Goal: Navigation & Orientation: Find specific page/section

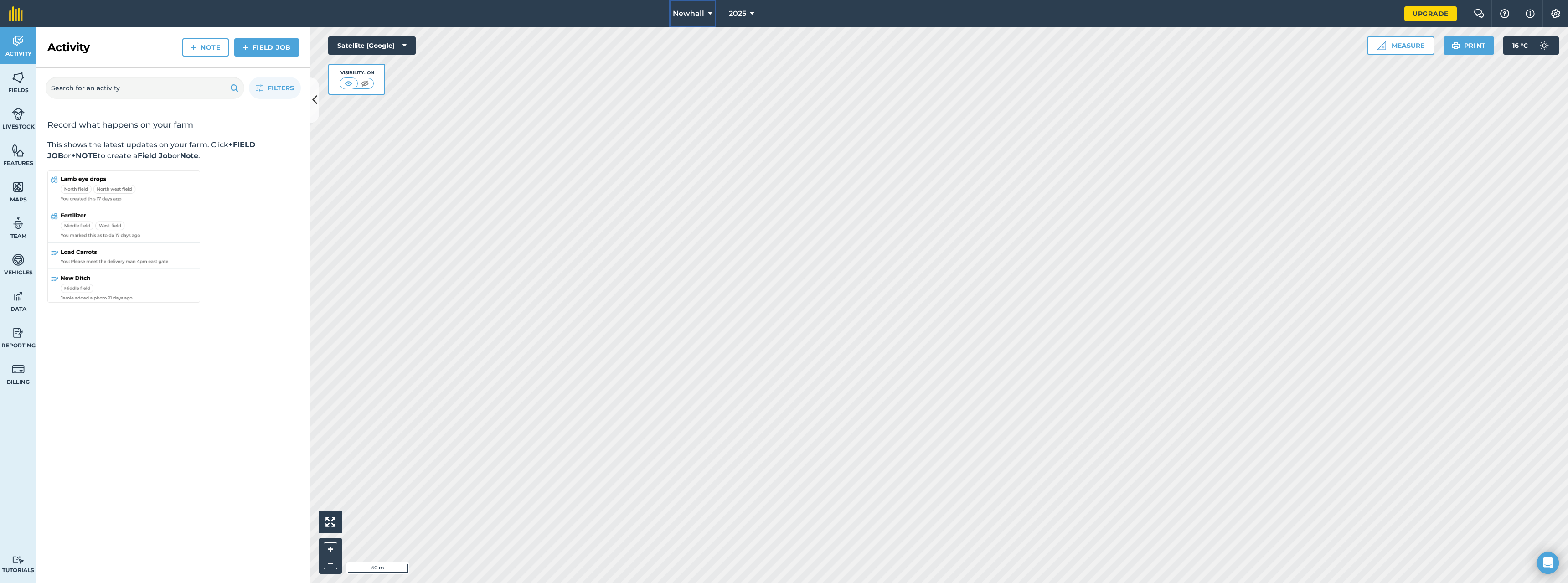
click at [705, 12] on button "Newhall" at bounding box center [692, 14] width 47 height 27
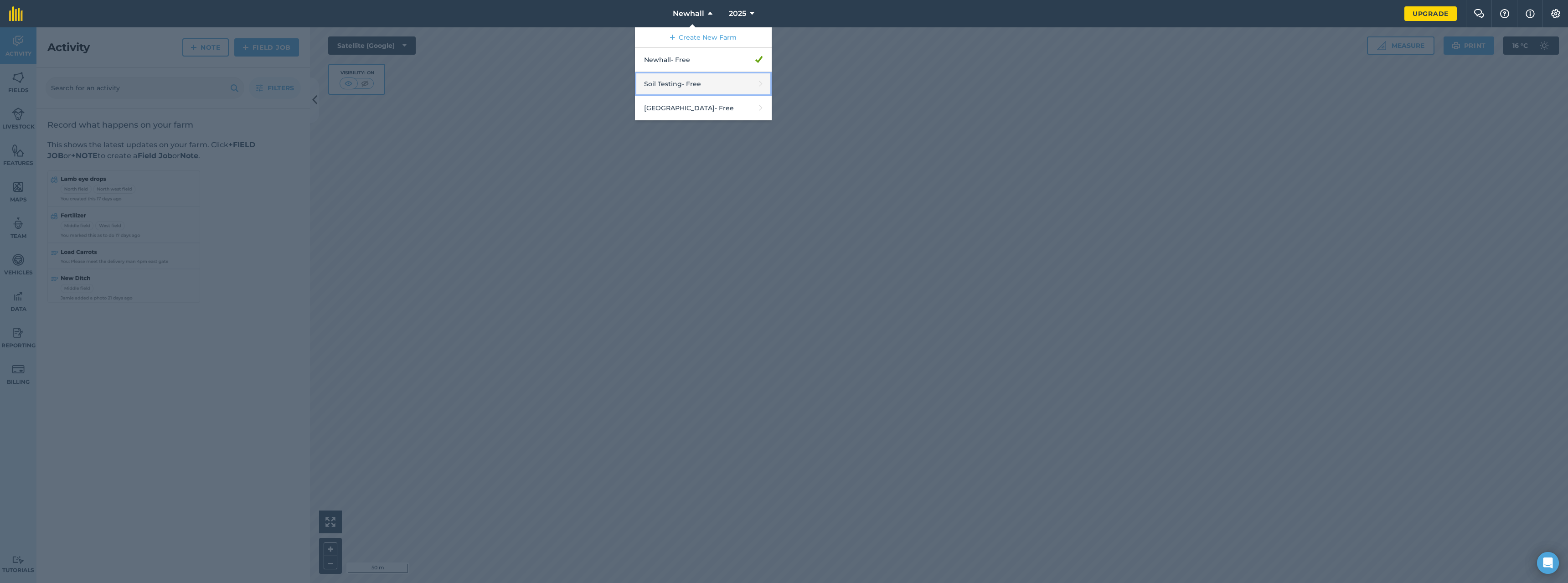
drag, startPoint x: 702, startPoint y: 86, endPoint x: 680, endPoint y: 84, distance: 22.1
click at [680, 84] on link "Soil Testing - Free" at bounding box center [704, 84] width 137 height 24
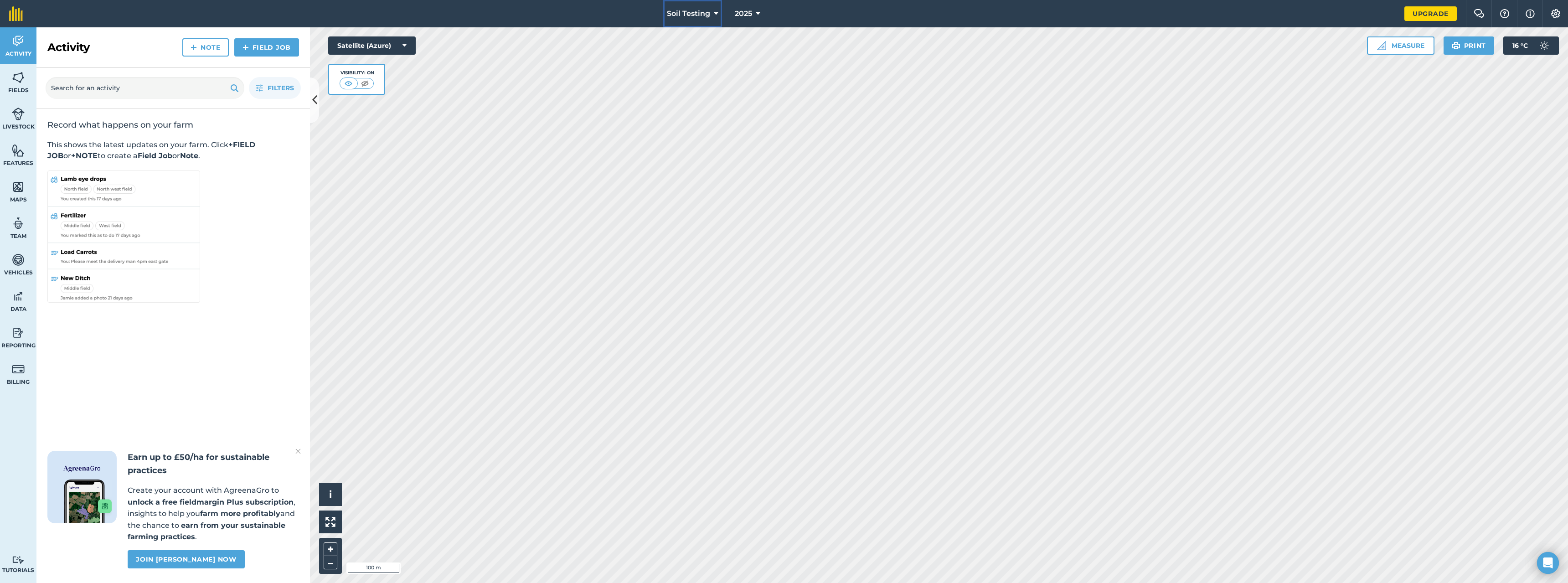
click at [698, 13] on span "Soil Testing" at bounding box center [688, 14] width 43 height 11
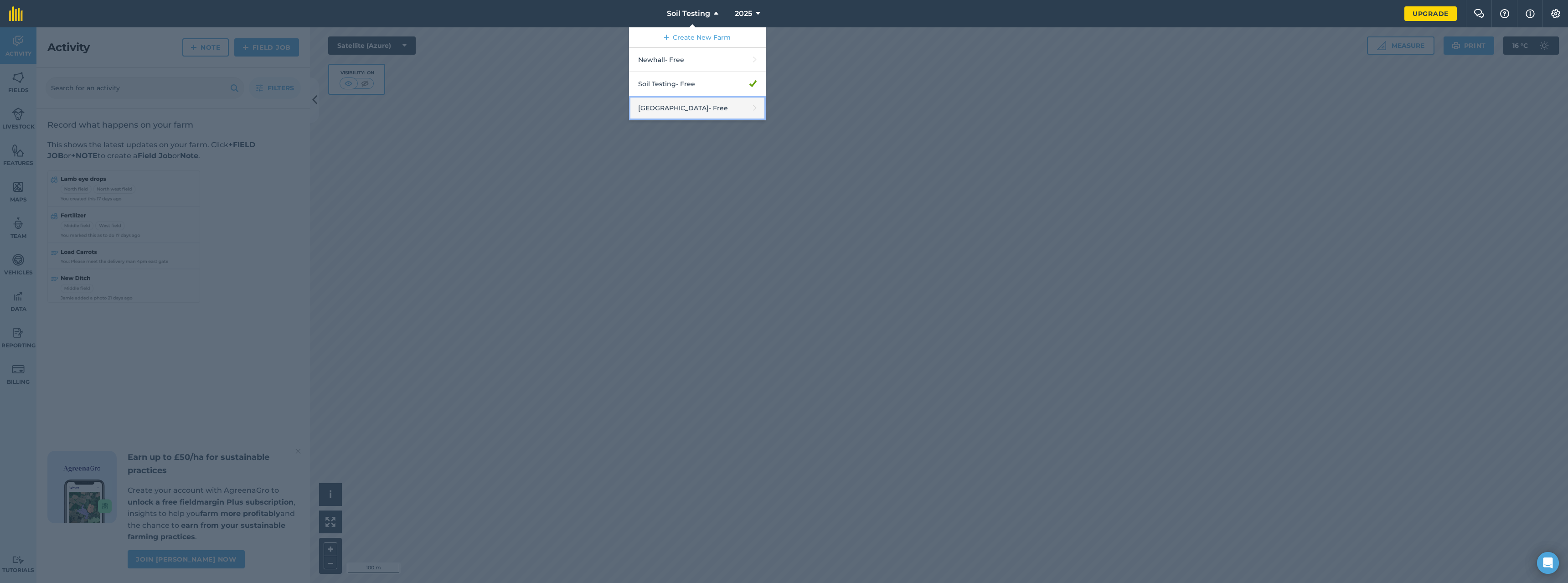
click at [698, 107] on link "Wishford Farm - Free" at bounding box center [698, 108] width 137 height 24
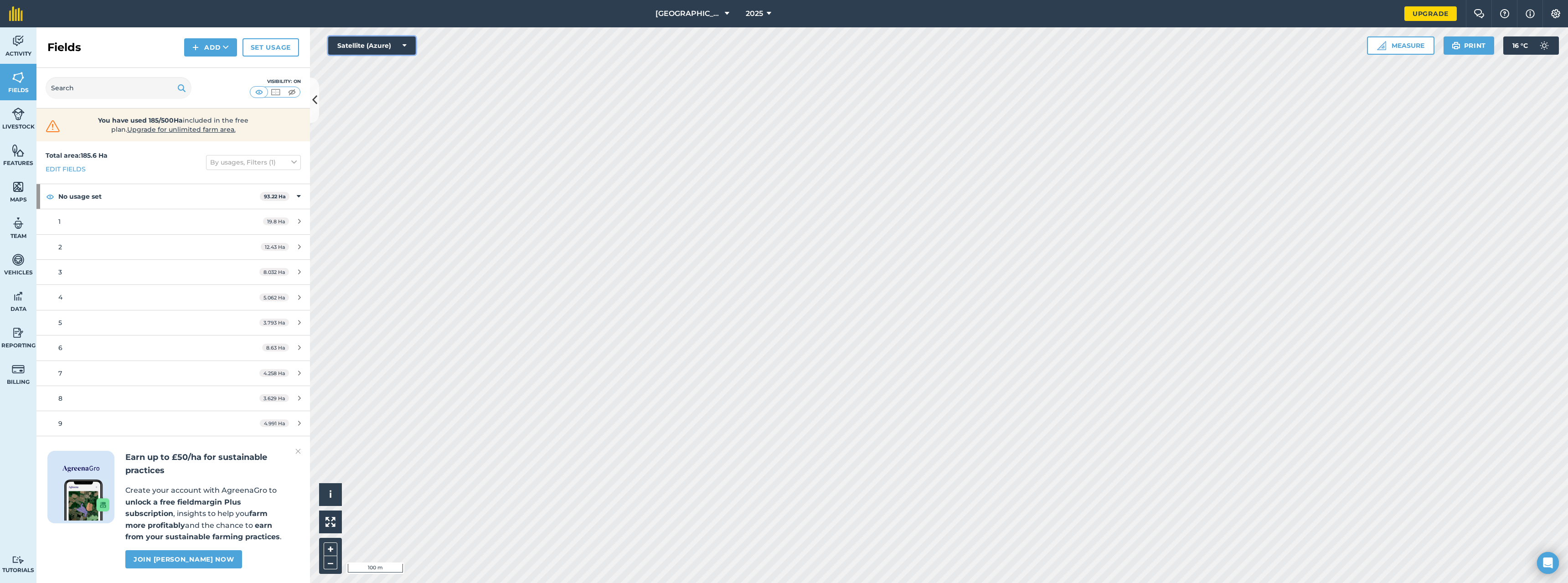
click at [393, 43] on button "Satellite (Azure)" at bounding box center [372, 45] width 87 height 18
click at [400, 43] on button "Satellite (Azure)" at bounding box center [372, 45] width 87 height 18
click at [15, 190] on img at bounding box center [18, 187] width 13 height 14
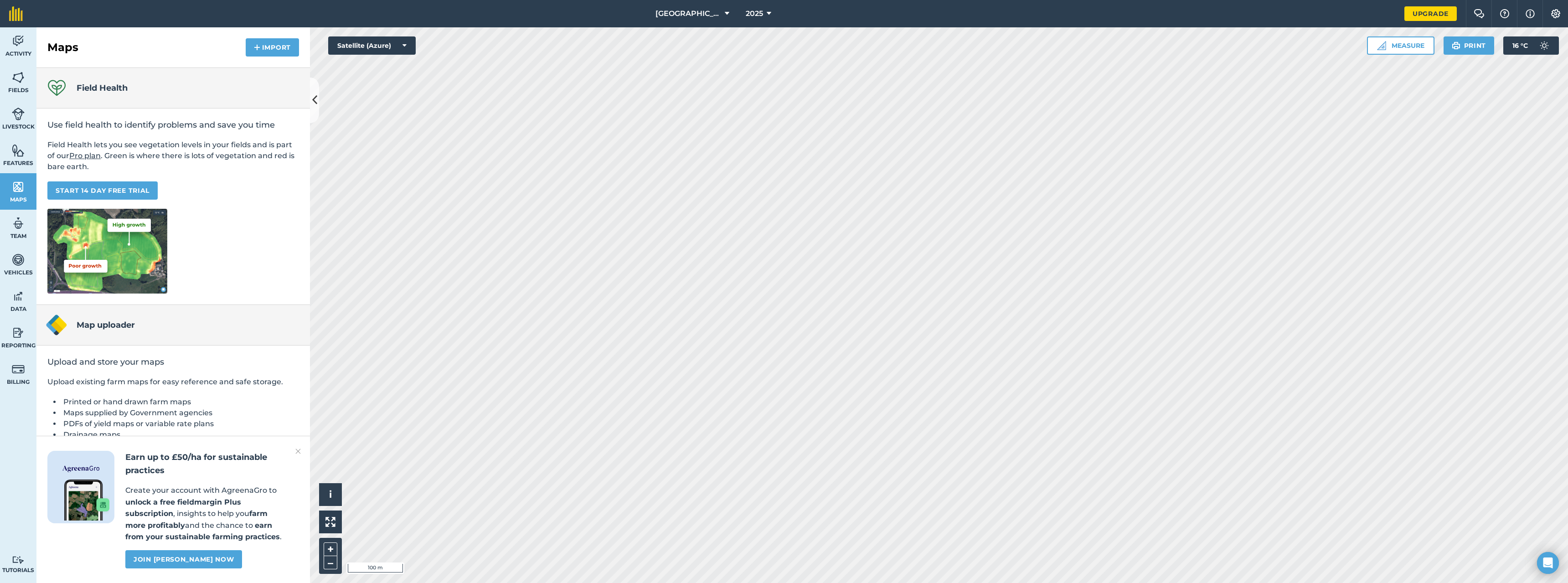
click at [302, 450] on div "Earn up to £50/ha for sustainable practices Create your account with AgreenaGro…" at bounding box center [173, 508] width 274 height 147
click at [296, 453] on img at bounding box center [298, 451] width 5 height 11
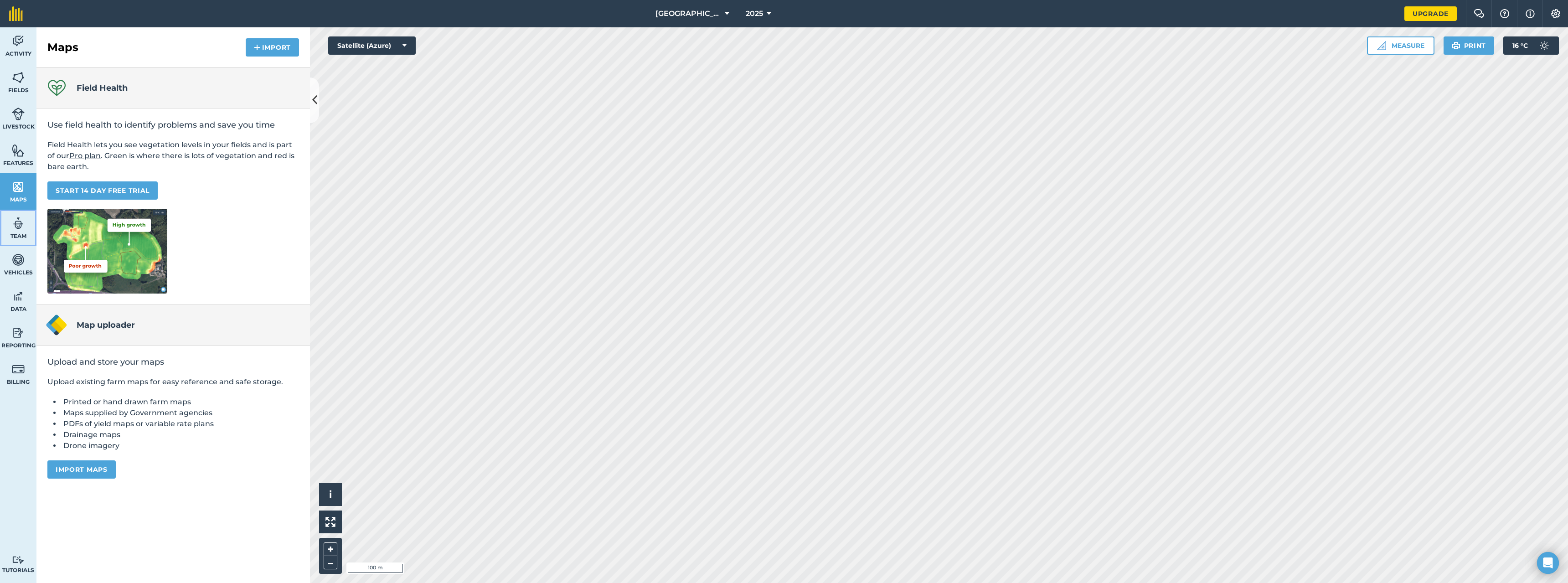
click at [18, 224] on img at bounding box center [18, 223] width 13 height 14
select select "MEMBER"
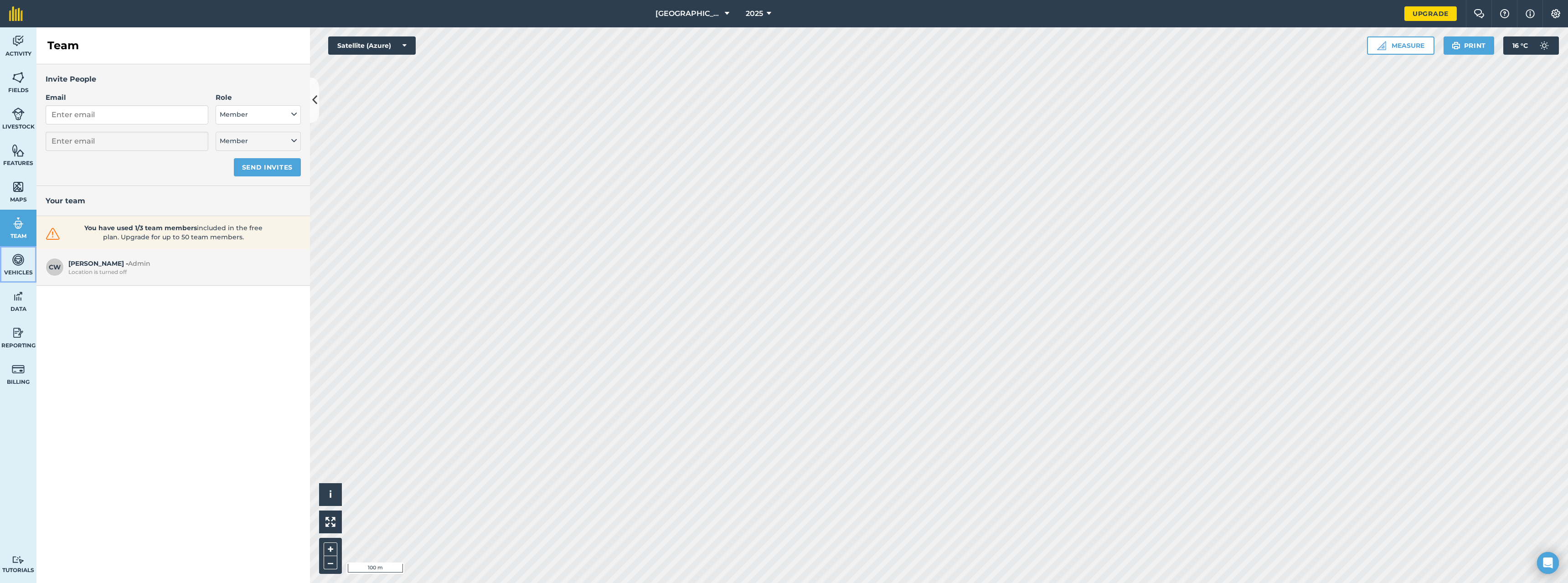
click at [20, 267] on link "Vehicles" at bounding box center [18, 264] width 36 height 36
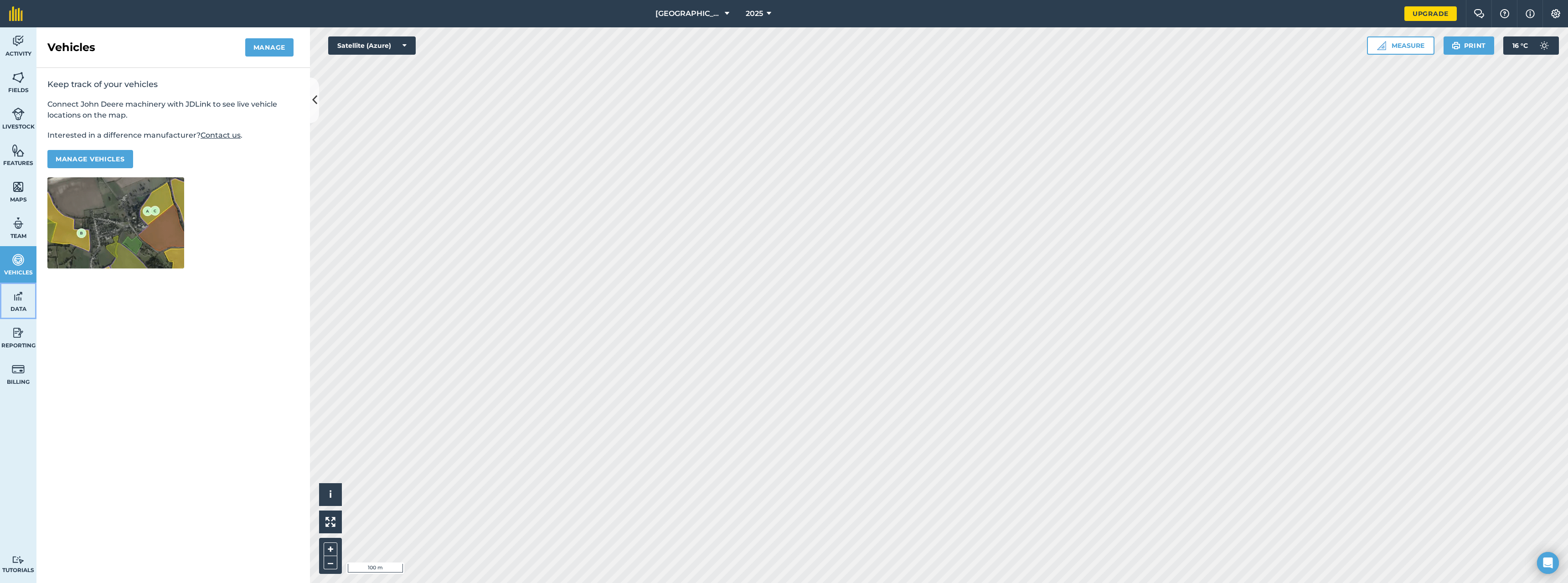
click at [22, 300] on img at bounding box center [18, 296] width 13 height 14
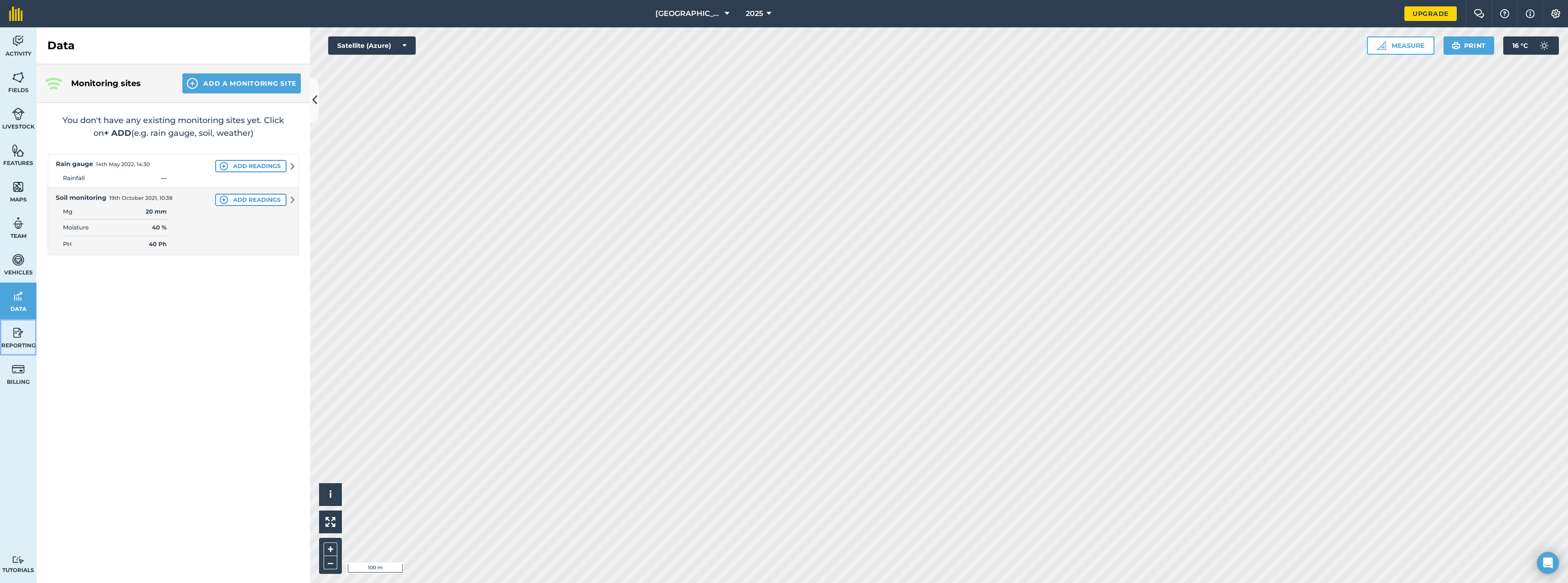
click at [18, 337] on img at bounding box center [18, 333] width 13 height 14
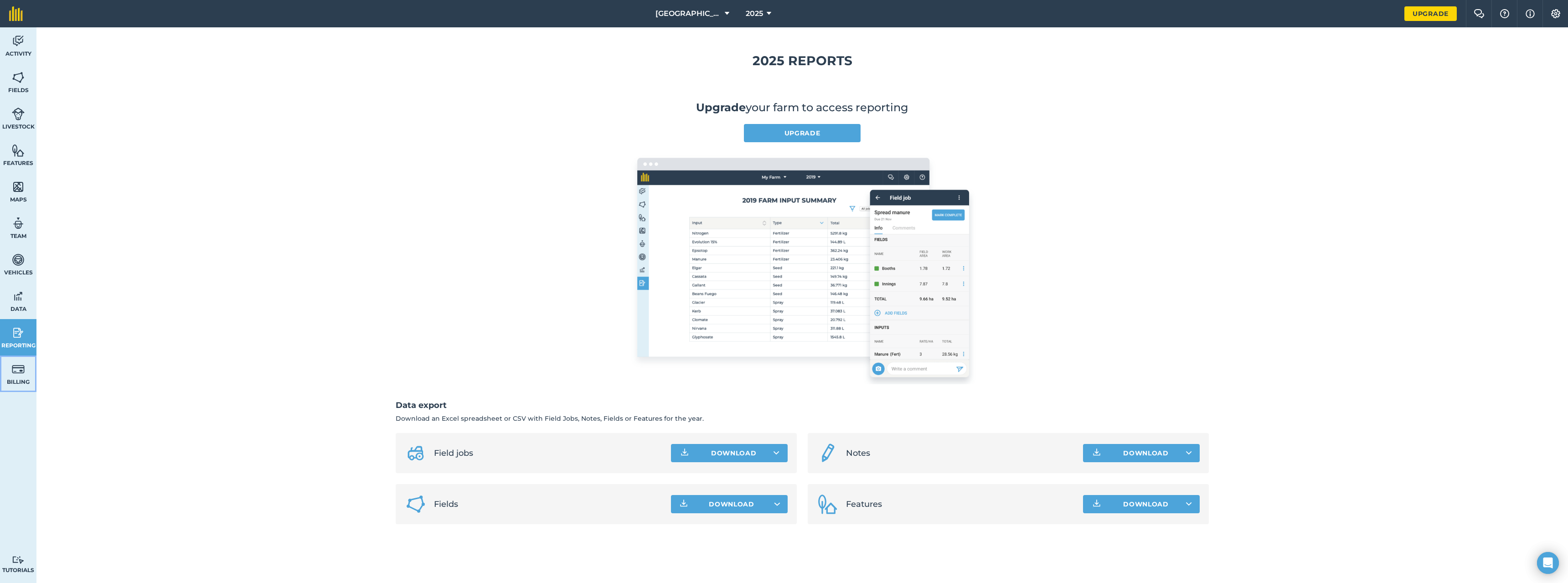
click at [21, 370] on img at bounding box center [18, 369] width 13 height 14
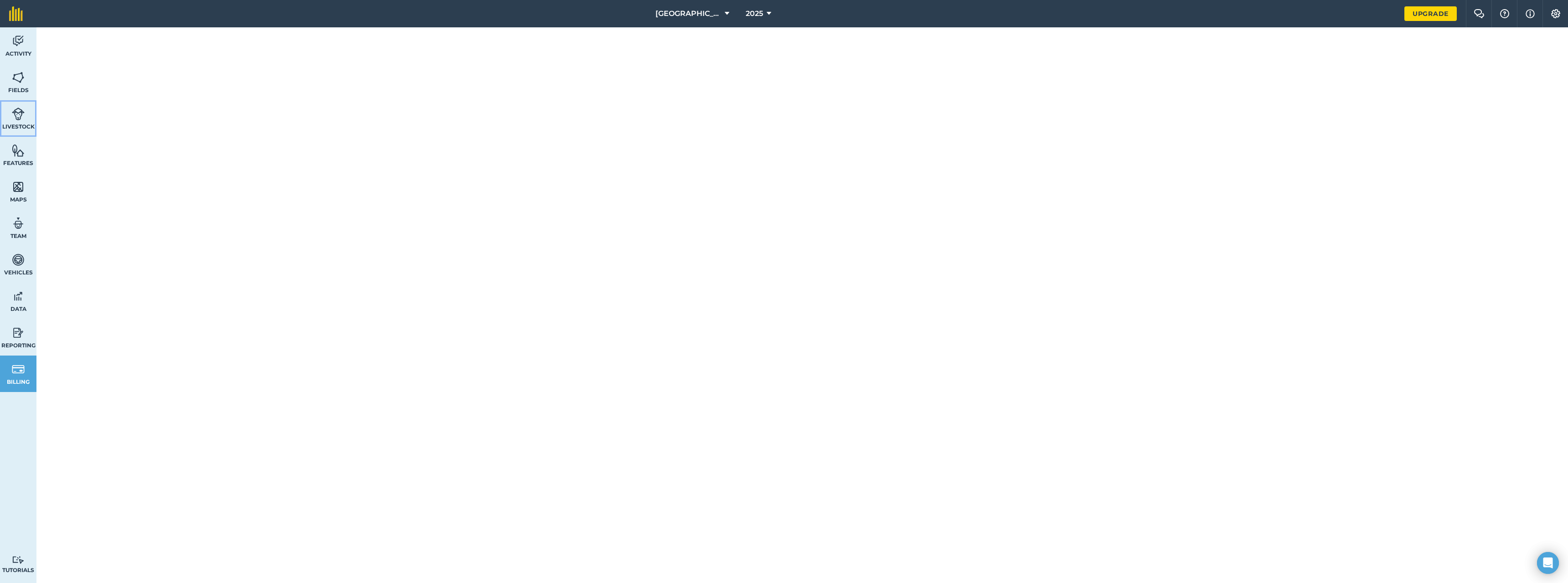
click at [17, 114] on img at bounding box center [18, 114] width 13 height 14
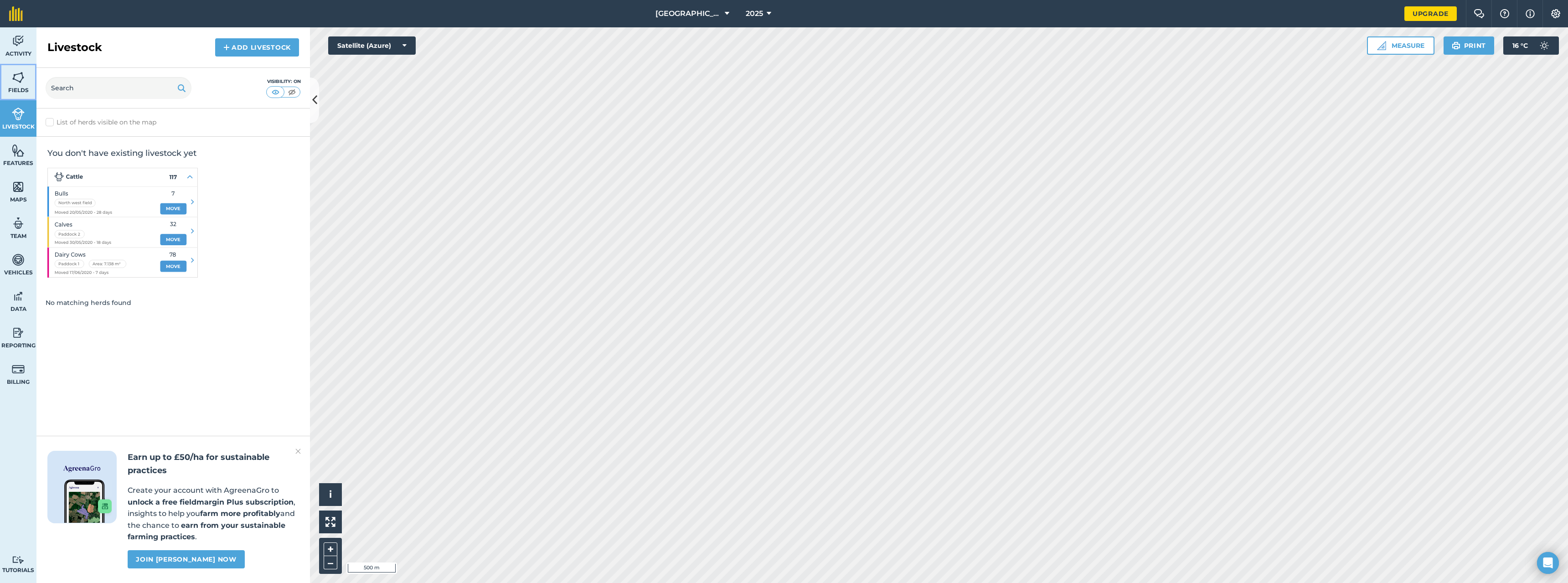
click at [25, 84] on link "Fields" at bounding box center [18, 82] width 36 height 36
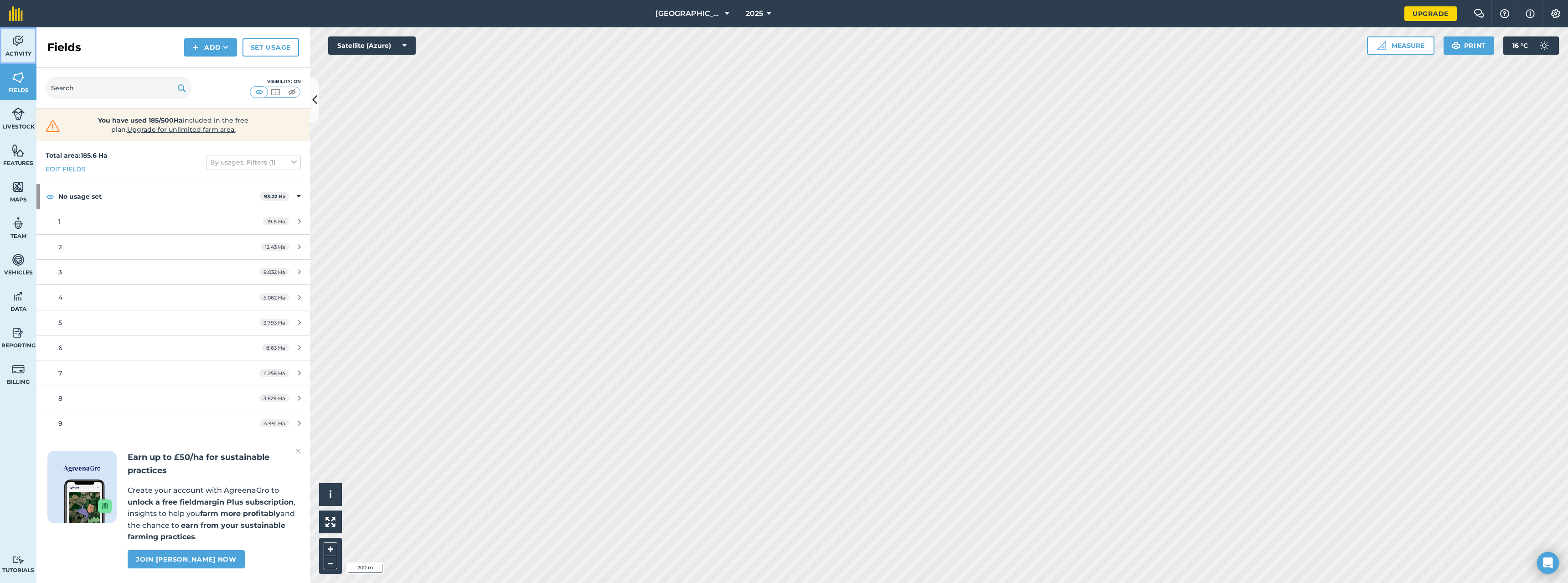
drag, startPoint x: 310, startPoint y: 232, endPoint x: 11, endPoint y: 45, distance: 352.7
click at [11, 45] on link "Activity" at bounding box center [18, 45] width 36 height 36
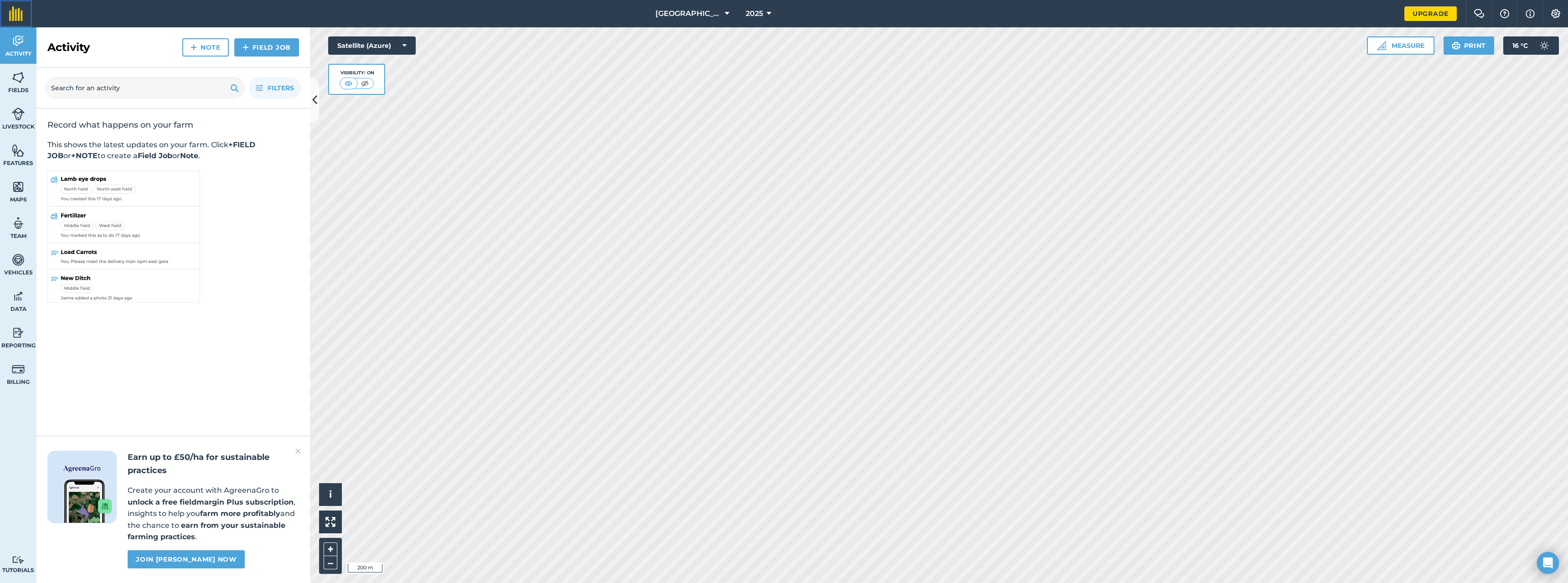
click at [8, 17] on link at bounding box center [16, 14] width 32 height 27
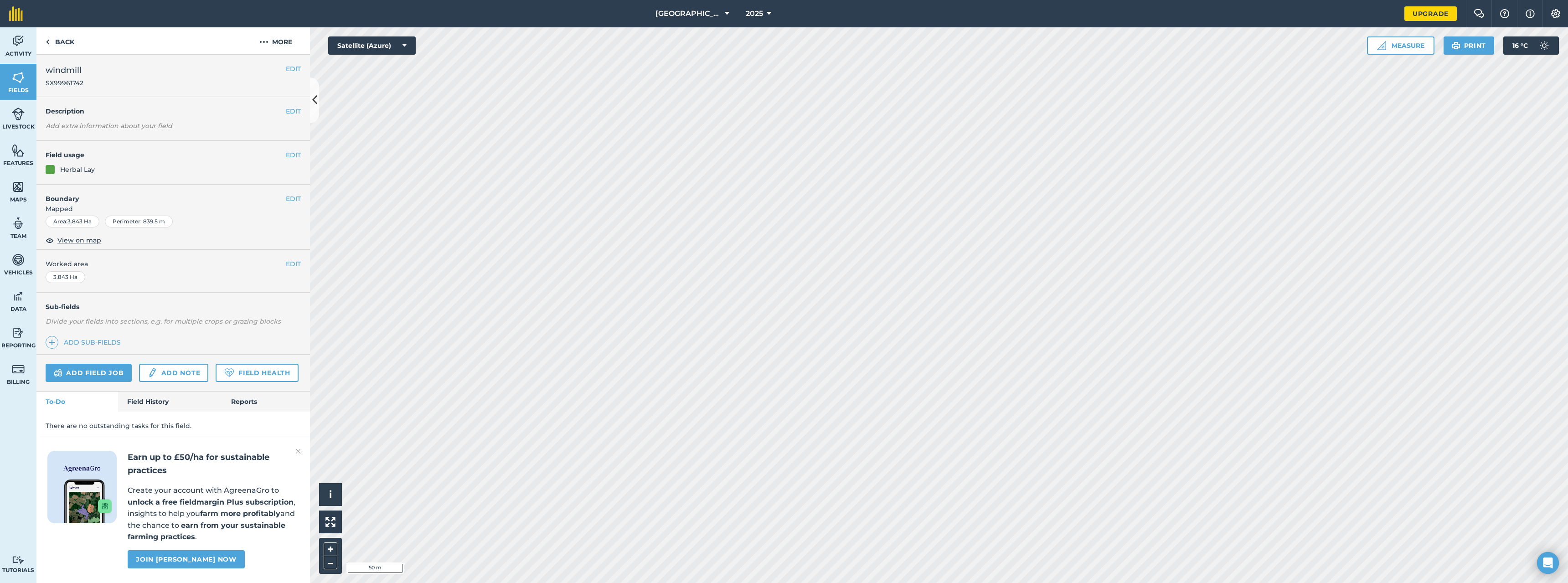
click at [295, 453] on h2 "Earn up to £50/ha for sustainable practices" at bounding box center [212, 463] width 171 height 26
click at [300, 450] on img at bounding box center [298, 451] width 5 height 11
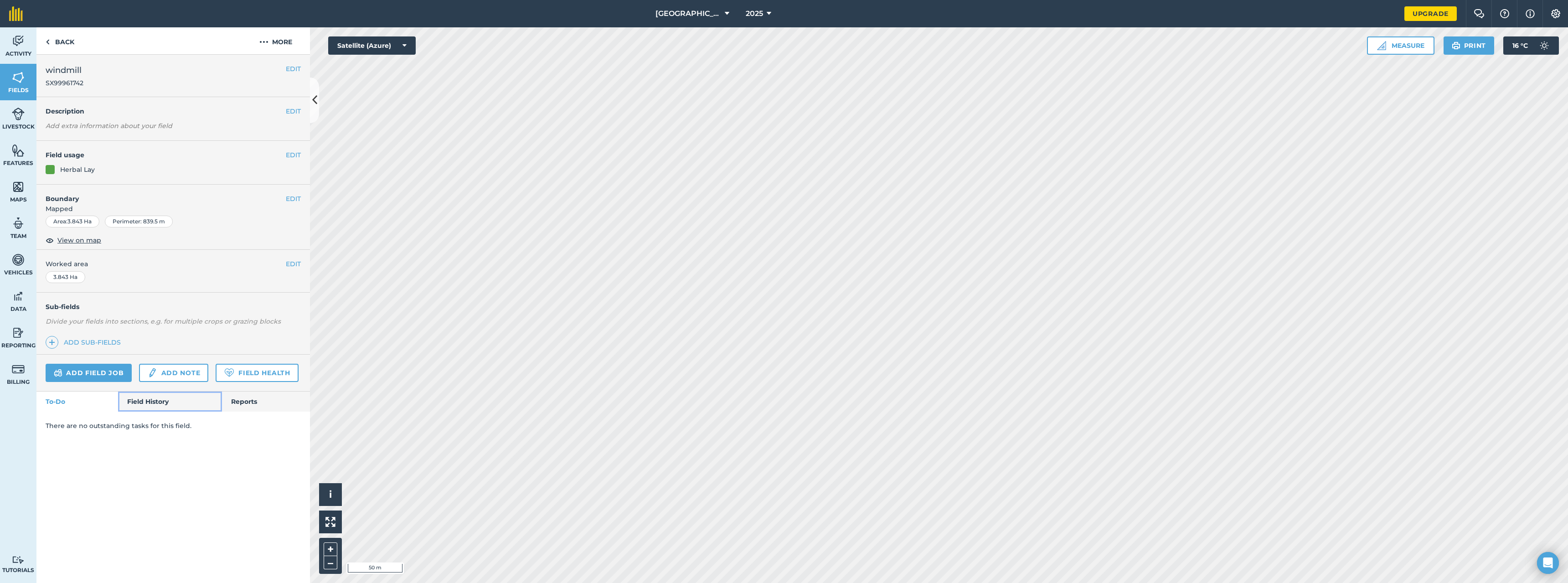
click at [154, 401] on link "Field History" at bounding box center [170, 401] width 103 height 20
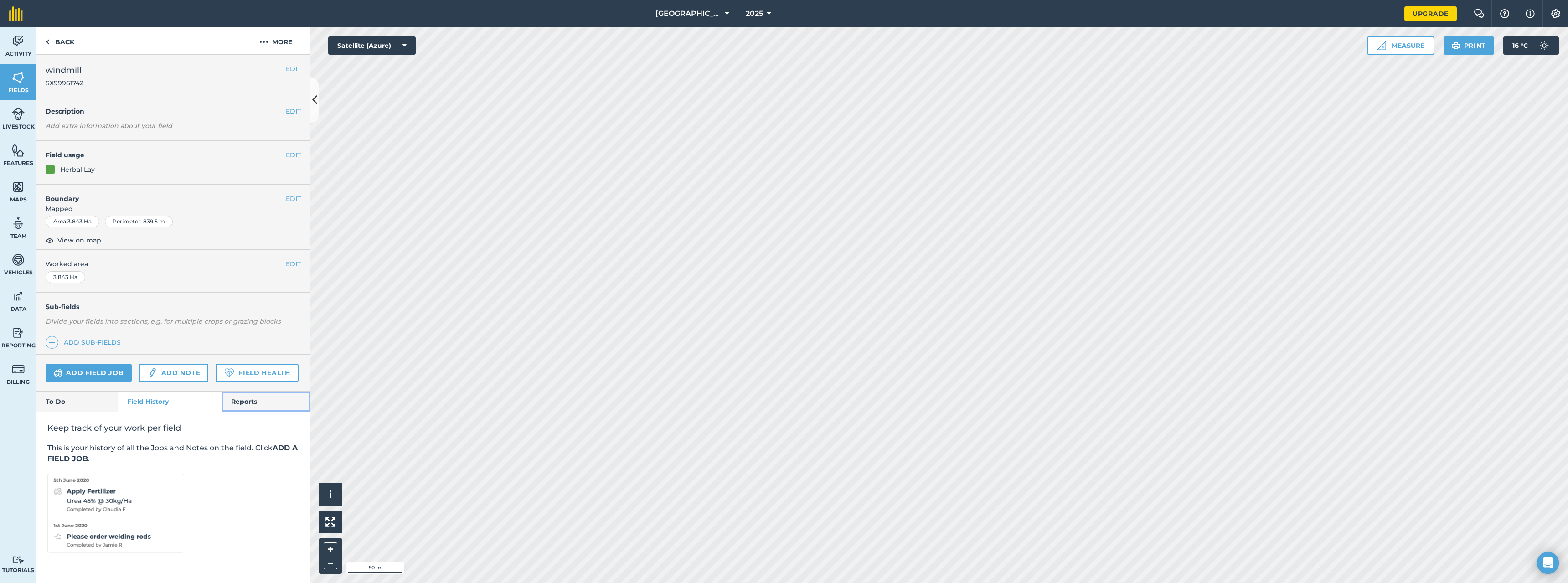
click at [231, 407] on div "EDIT windmill SX99961742 EDIT Description Add extra information about your fiel…" at bounding box center [173, 319] width 274 height 528
click at [61, 411] on link "To-Do" at bounding box center [77, 401] width 81 height 20
